Goal: Information Seeking & Learning: Learn about a topic

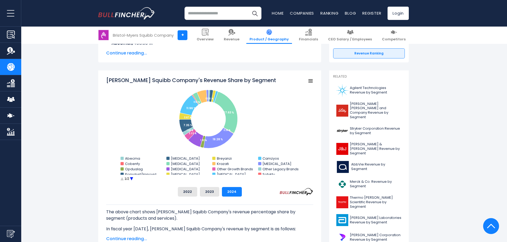
scroll to position [106, 0]
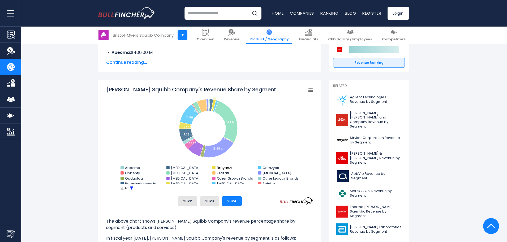
click at [214, 166] on rect "Bristol-Myers Squibb Company's Revenue Share by Segment" at bounding box center [213, 167] width 3 height 3
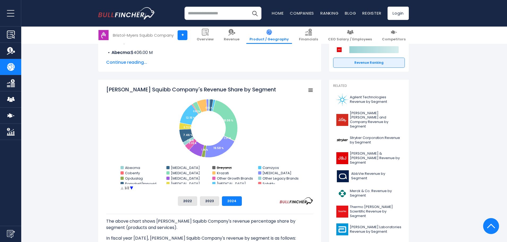
click at [221, 167] on text "Breyanzi" at bounding box center [224, 167] width 15 height 5
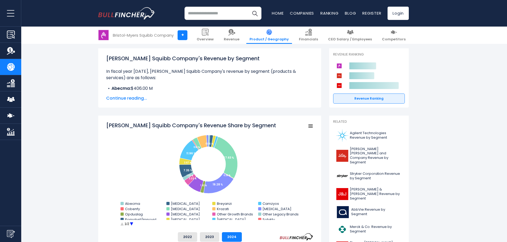
scroll to position [80, 0]
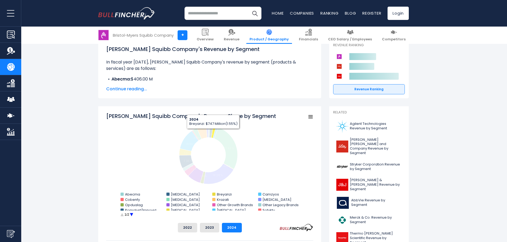
click at [213, 133] on icon "Bristol-Myers Squibb Company's Revenue Share by Segment" at bounding box center [213, 132] width 5 height 12
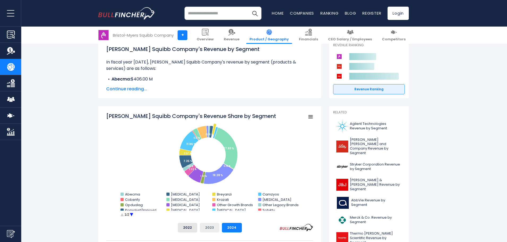
click at [207, 226] on button "2023" at bounding box center [209, 227] width 19 height 10
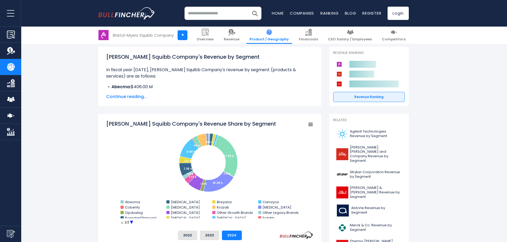
scroll to position [80, 0]
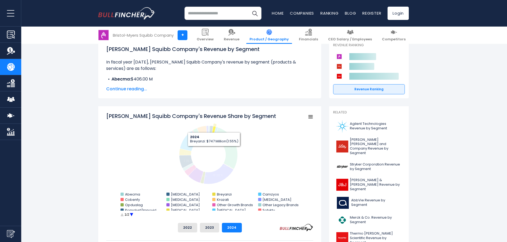
click at [214, 128] on icon "Bristol-Myers Squibb Company's Revenue Share by Segment" at bounding box center [213, 132] width 5 height 12
